Goal: Feedback & Contribution: Leave review/rating

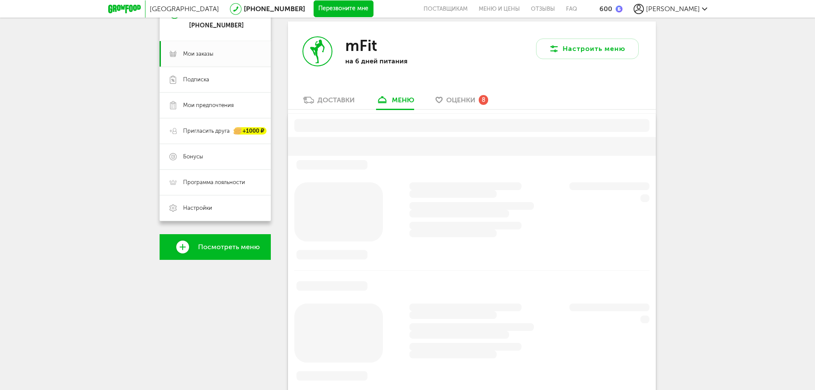
click at [463, 98] on span "Оценки" at bounding box center [460, 100] width 29 height 8
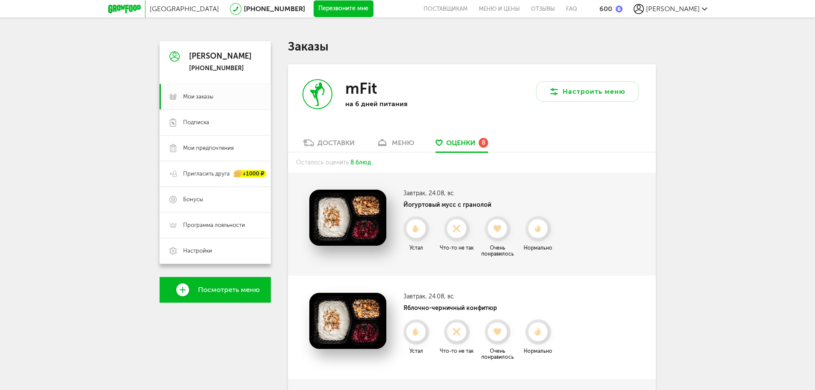
drag, startPoint x: 669, startPoint y: 178, endPoint x: 577, endPoint y: 146, distance: 97.7
click at [528, 229] on icon at bounding box center [538, 228] width 23 height 9
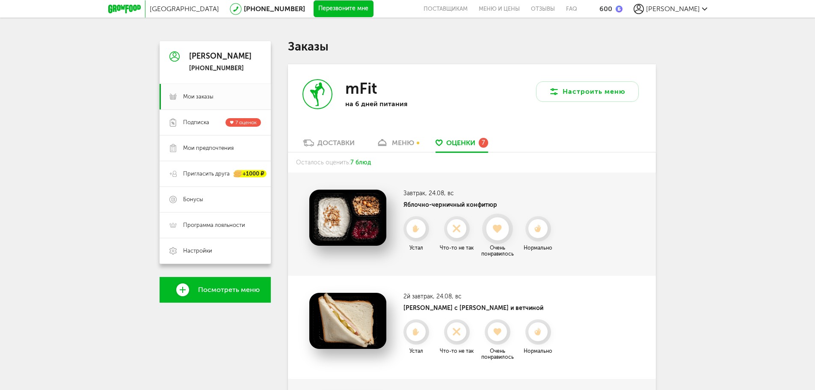
click at [503, 228] on icon at bounding box center [497, 228] width 23 height 9
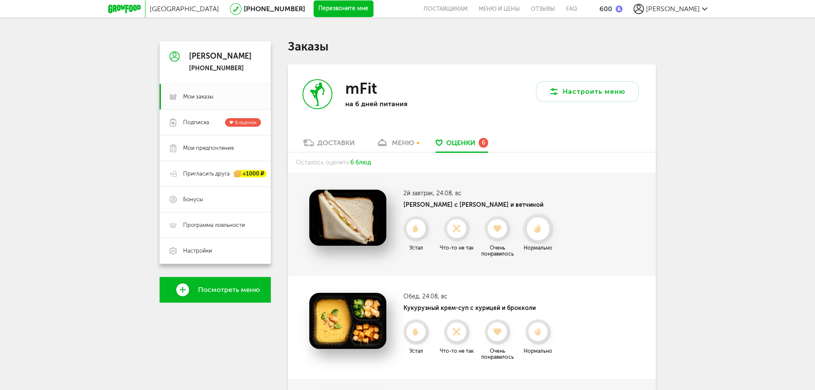
click at [535, 225] on icon at bounding box center [538, 228] width 23 height 9
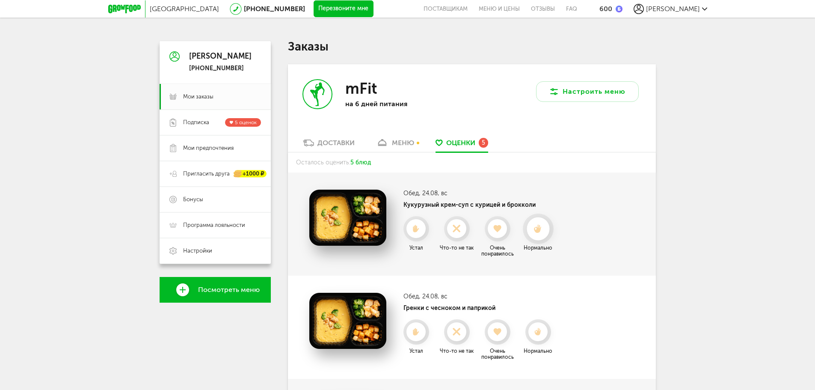
click at [539, 230] on use at bounding box center [538, 228] width 8 height 9
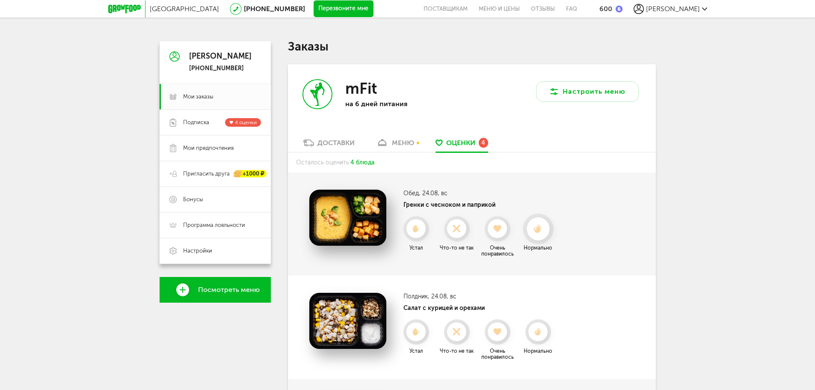
click at [541, 236] on div at bounding box center [538, 228] width 23 height 23
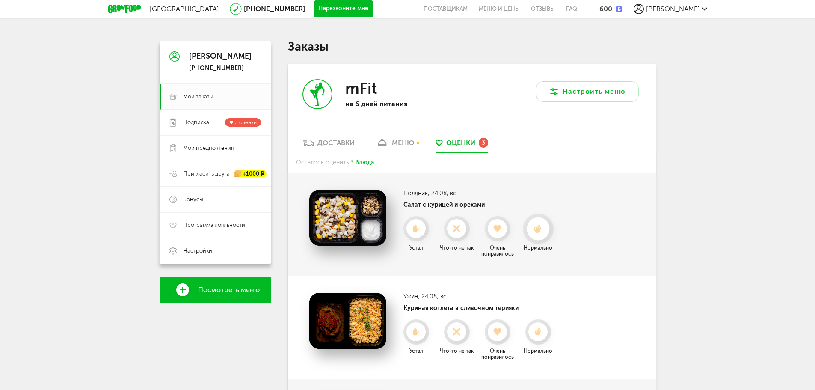
click at [541, 236] on div at bounding box center [538, 228] width 23 height 23
